Goal: Check status

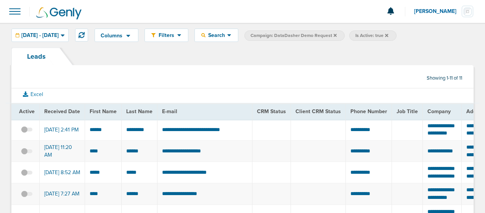
scroll to position [55, 0]
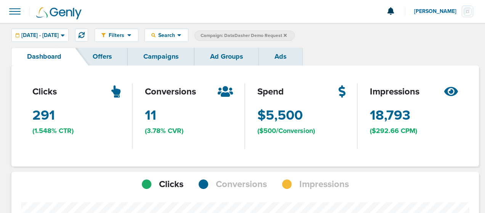
click at [169, 63] on link "Campaigns" at bounding box center [161, 57] width 67 height 18
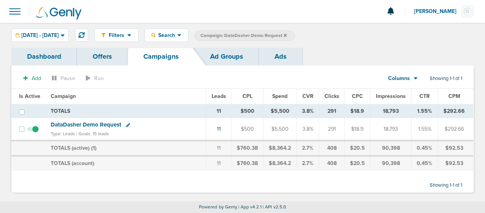
click at [106, 124] on span "DataDasher Demo Request" at bounding box center [86, 124] width 71 height 7
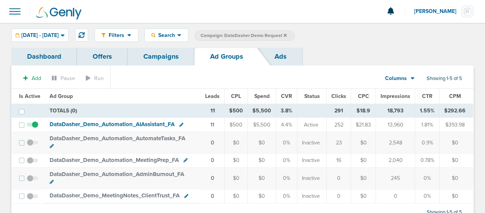
click at [60, 53] on link "Dashboard" at bounding box center [44, 57] width 66 height 18
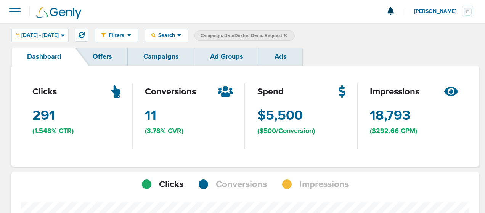
scroll to position [380552, 380684]
